Goal: Information Seeking & Learning: Learn about a topic

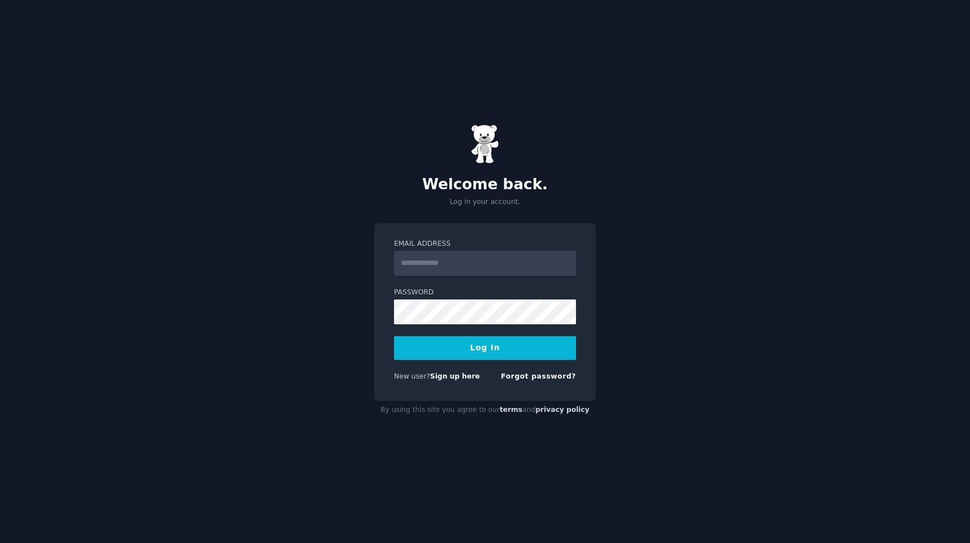
click at [0, 543] on com-1password-button at bounding box center [0, 543] width 0 height 0
type input "**********"
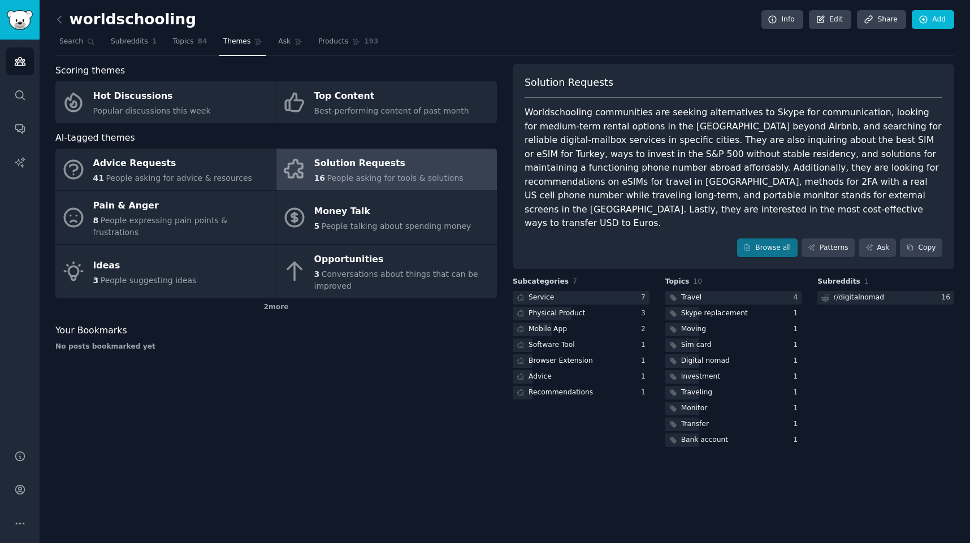
click at [359, 168] on div "Solution Requests" at bounding box center [388, 164] width 149 height 18
click at [554, 324] on div "Mobile App" at bounding box center [547, 329] width 38 height 10
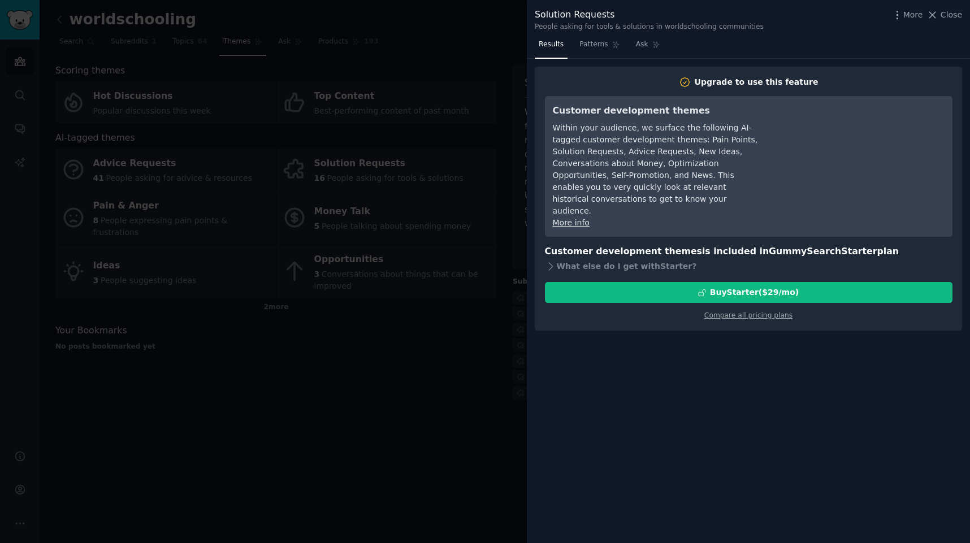
click at [488, 187] on div at bounding box center [485, 271] width 970 height 543
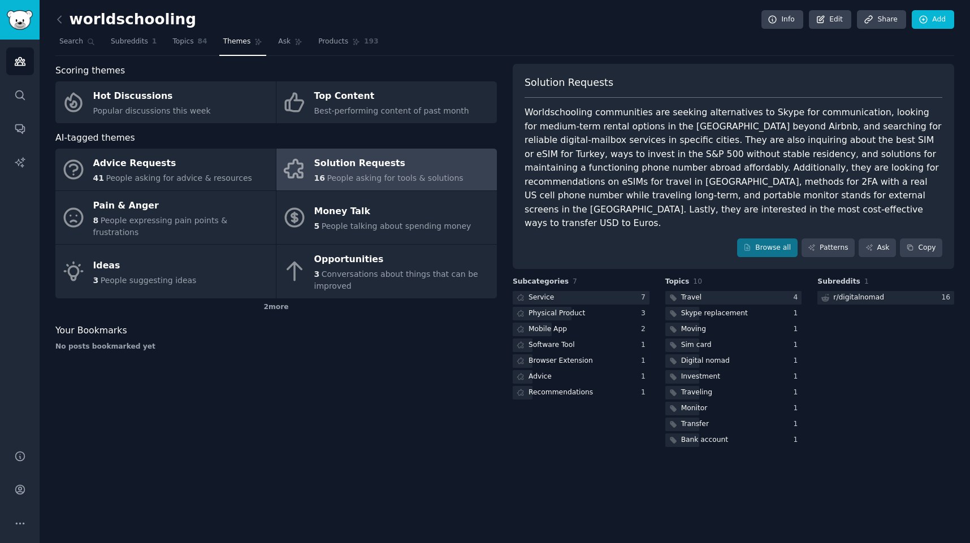
click at [243, 180] on link "Advice Requests 41 People asking for advice & resources" at bounding box center [165, 170] width 220 height 42
